Goal: Transaction & Acquisition: Purchase product/service

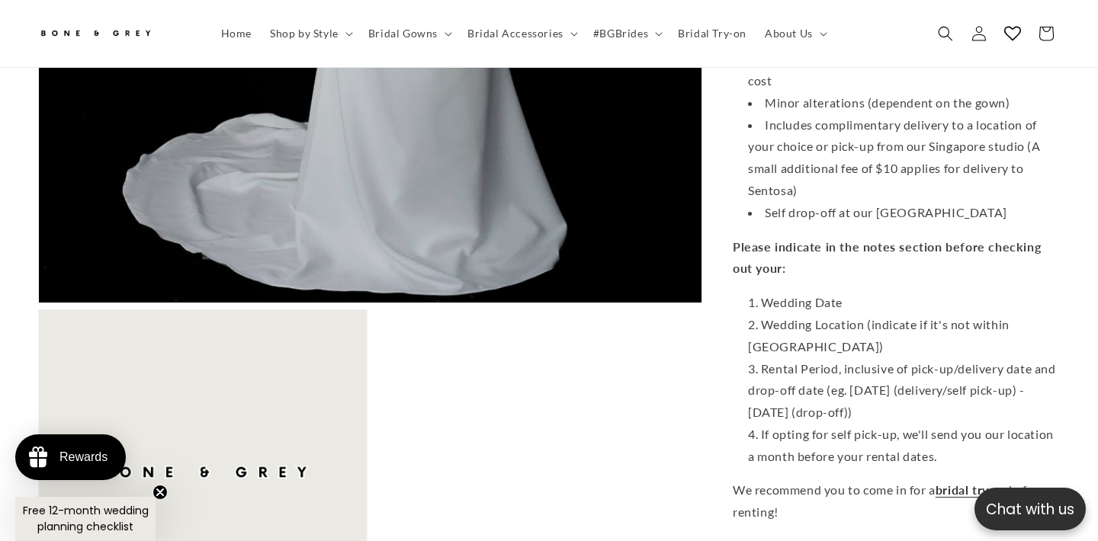
scroll to position [1359, 0]
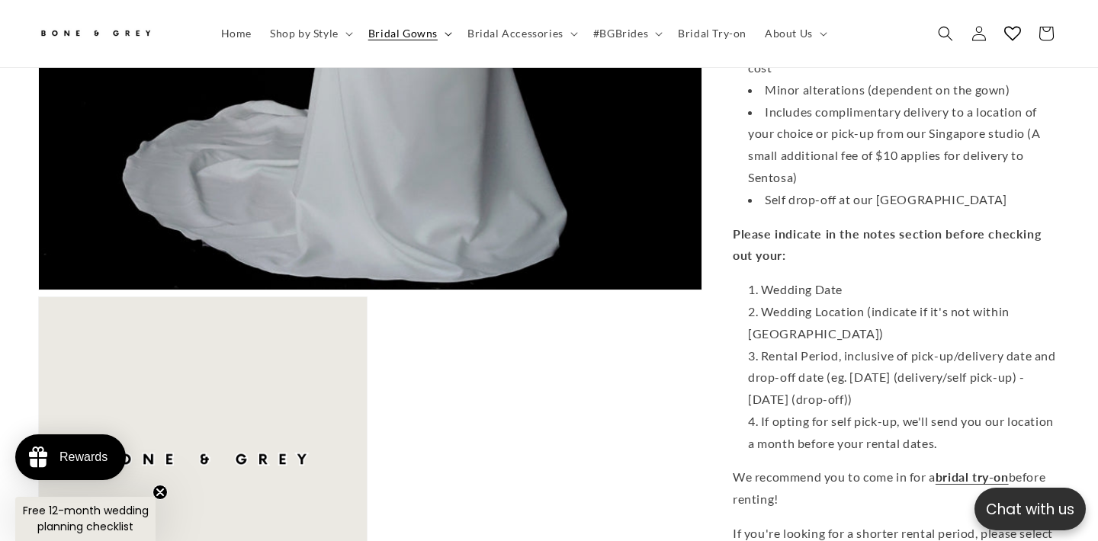
click at [398, 27] on span "Bridal Gowns" at bounding box center [402, 34] width 69 height 14
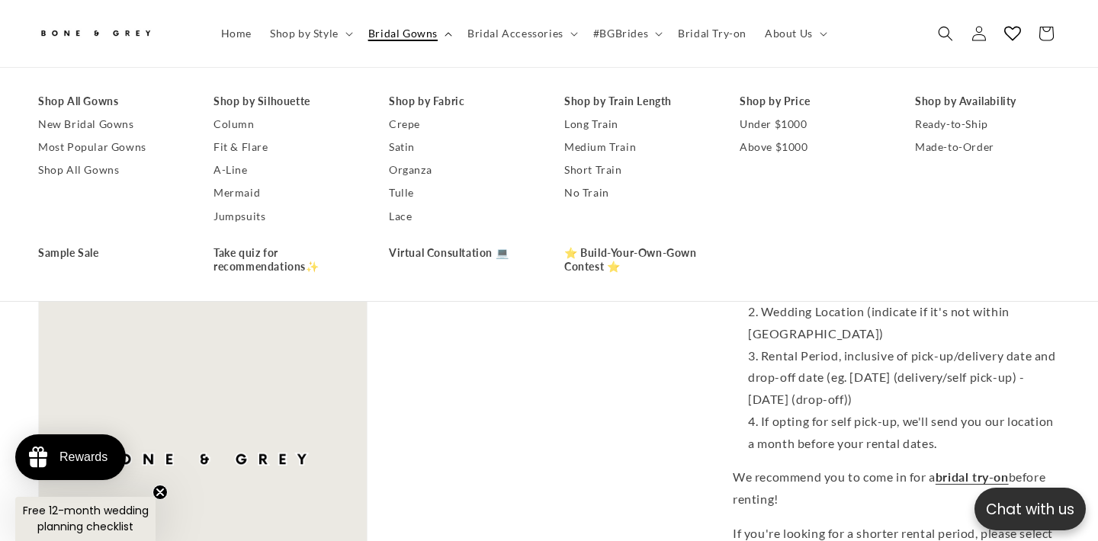
scroll to position [0, 0]
click at [114, 143] on link "Most Popular Gowns" at bounding box center [110, 147] width 145 height 23
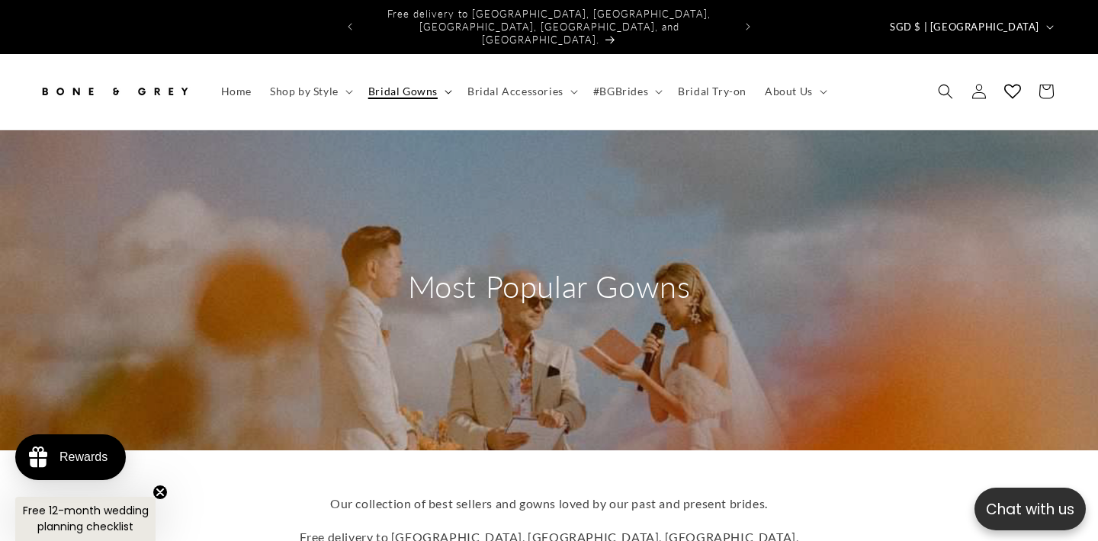
click at [452, 75] on summary "Bridal Gowns" at bounding box center [408, 91] width 99 height 32
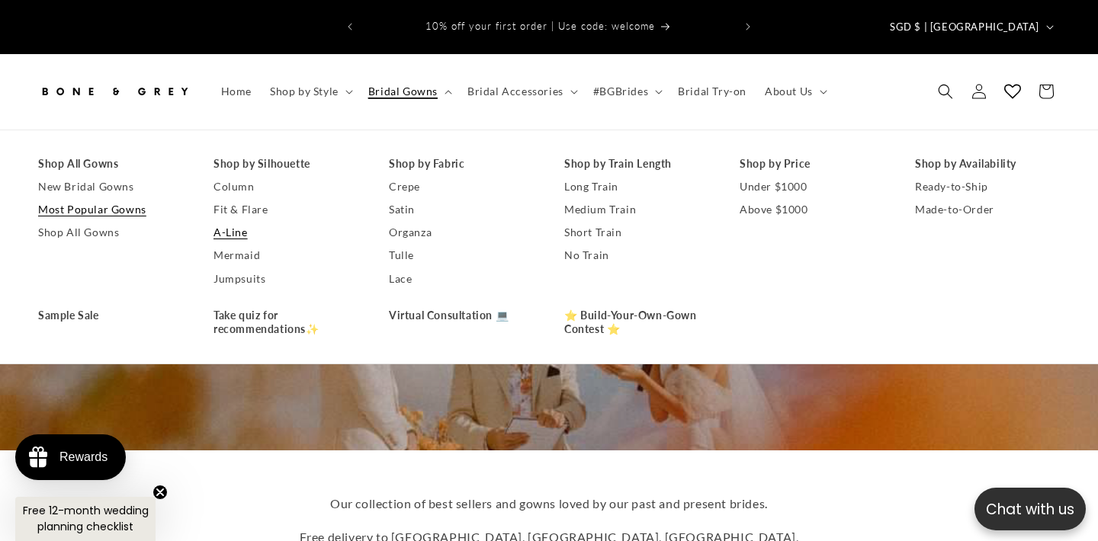
click at [251, 221] on link "A-Line" at bounding box center [286, 232] width 145 height 23
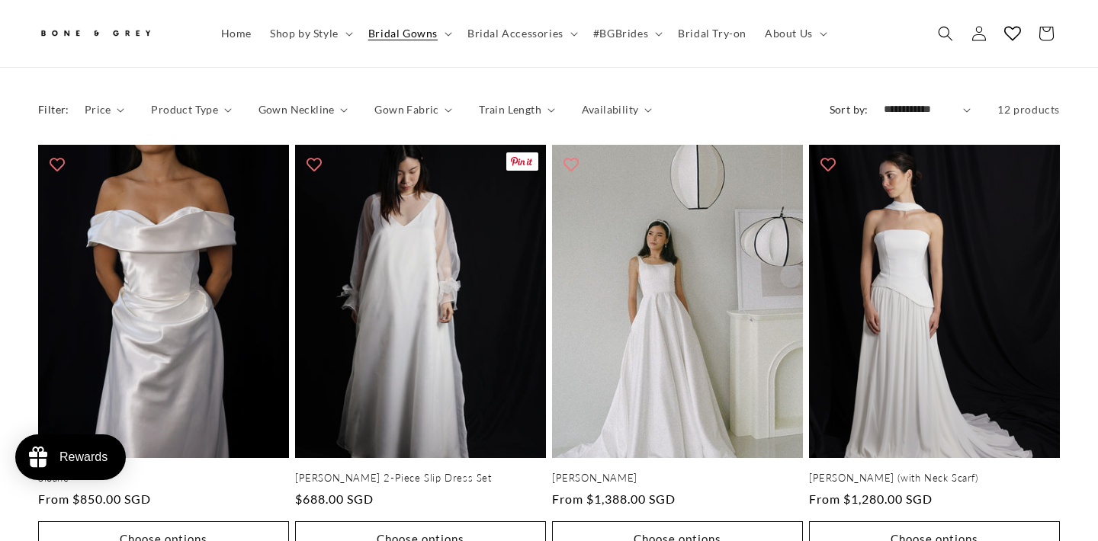
scroll to position [810, 0]
